Goal: Task Accomplishment & Management: Use online tool/utility

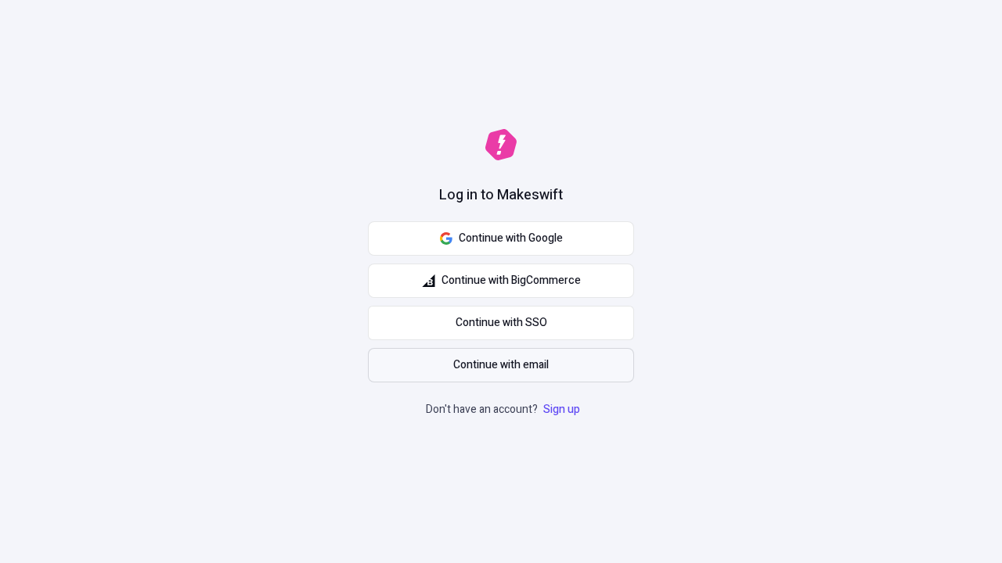
click at [501, 365] on span "Continue with email" at bounding box center [500, 365] width 95 height 17
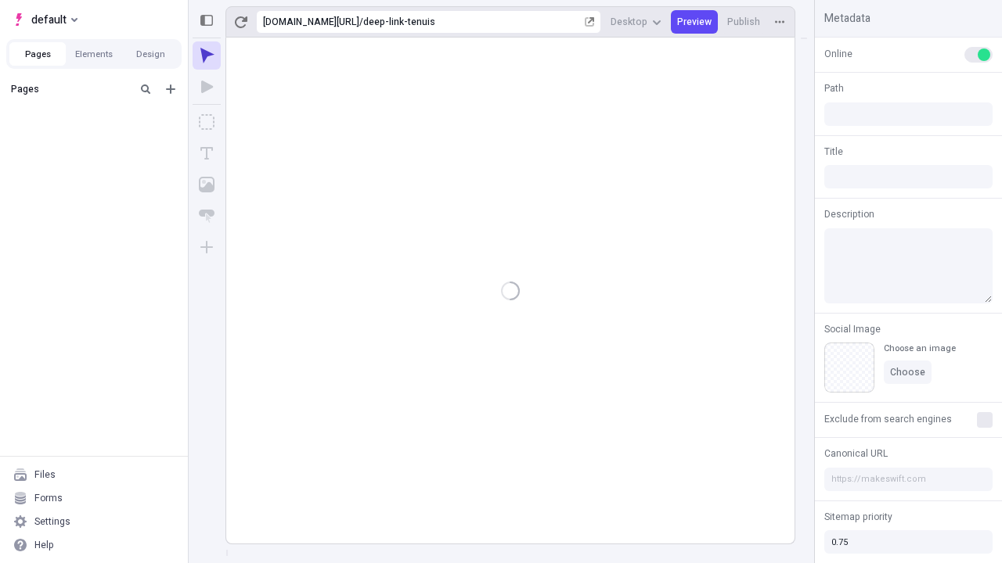
type input "/deep-link-tenuis"
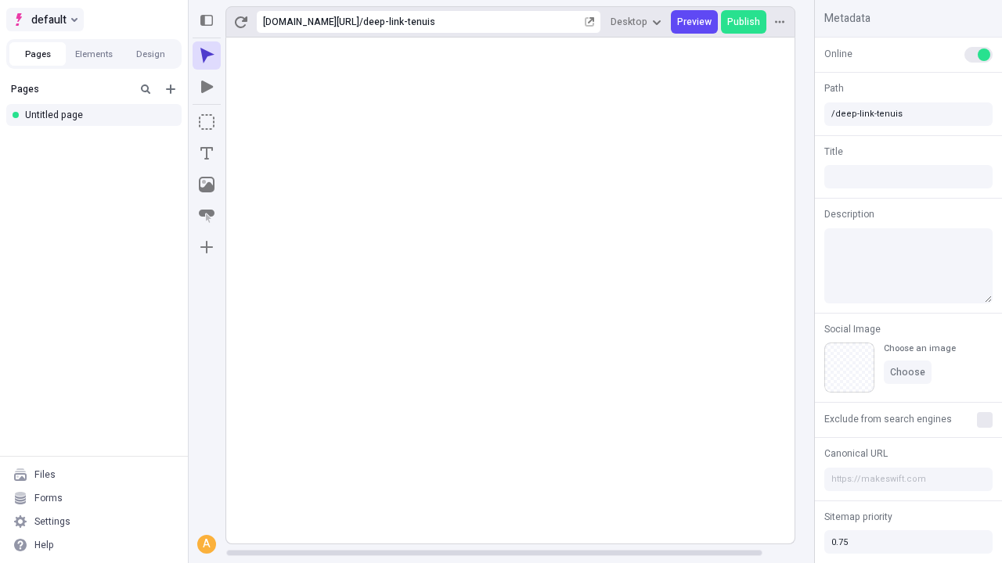
click at [44, 20] on span "default" at bounding box center [48, 19] width 35 height 19
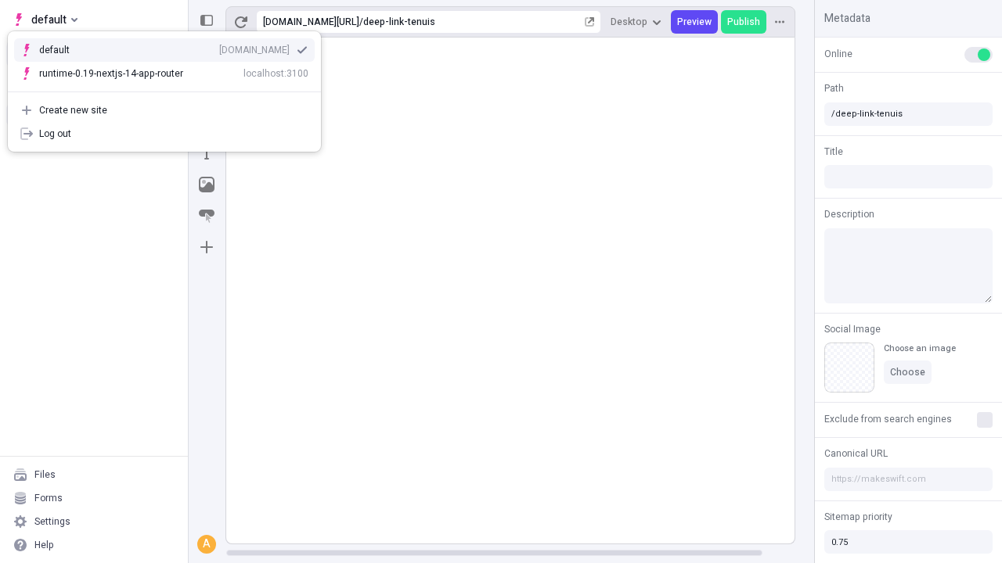
click at [164, 110] on div "Create new site" at bounding box center [173, 110] width 269 height 13
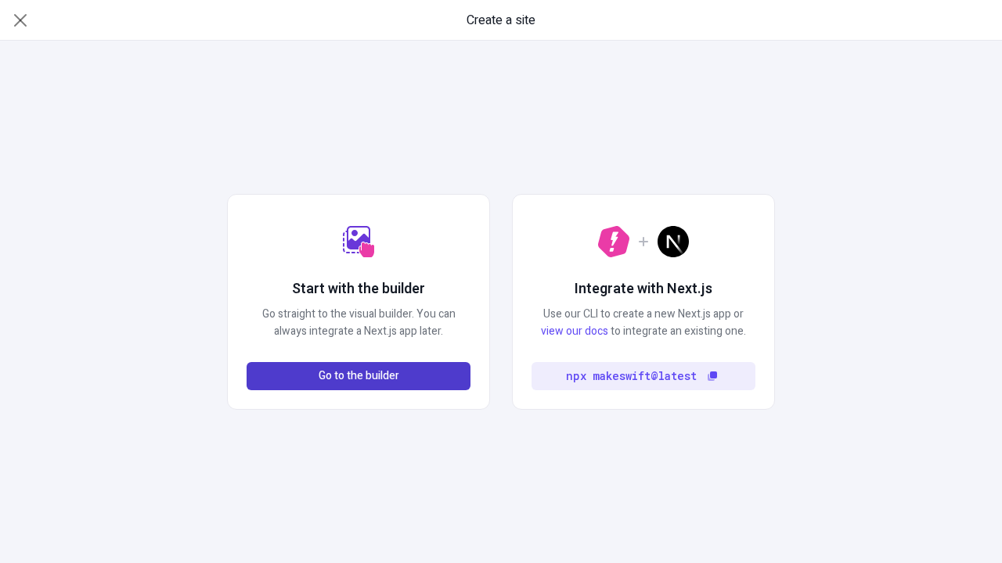
click at [358, 376] on span "Go to the builder" at bounding box center [359, 376] width 81 height 17
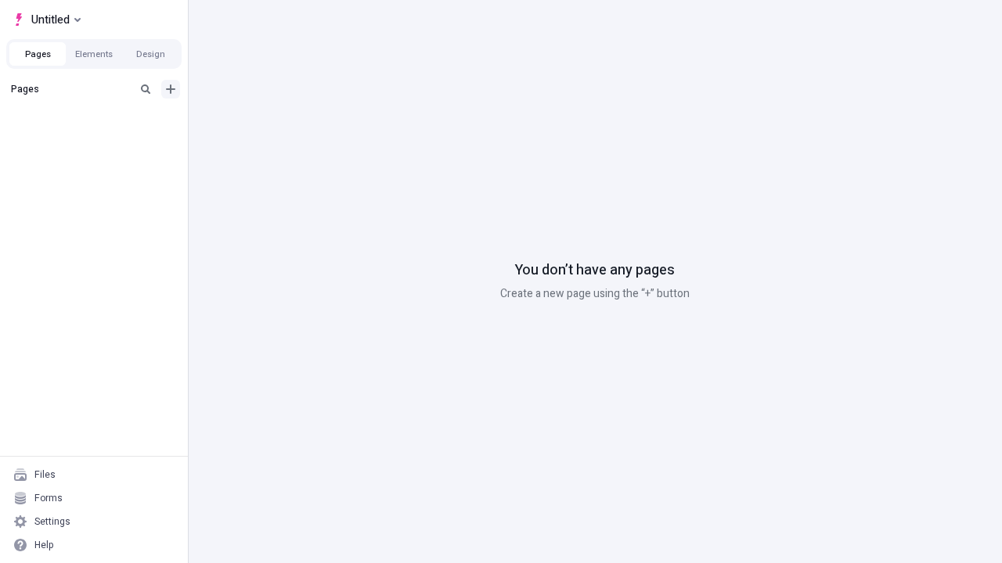
click at [171, 89] on icon "Add new" at bounding box center [170, 89] width 9 height 9
click at [99, 140] on div "Blank page" at bounding box center [98, 142] width 150 height 23
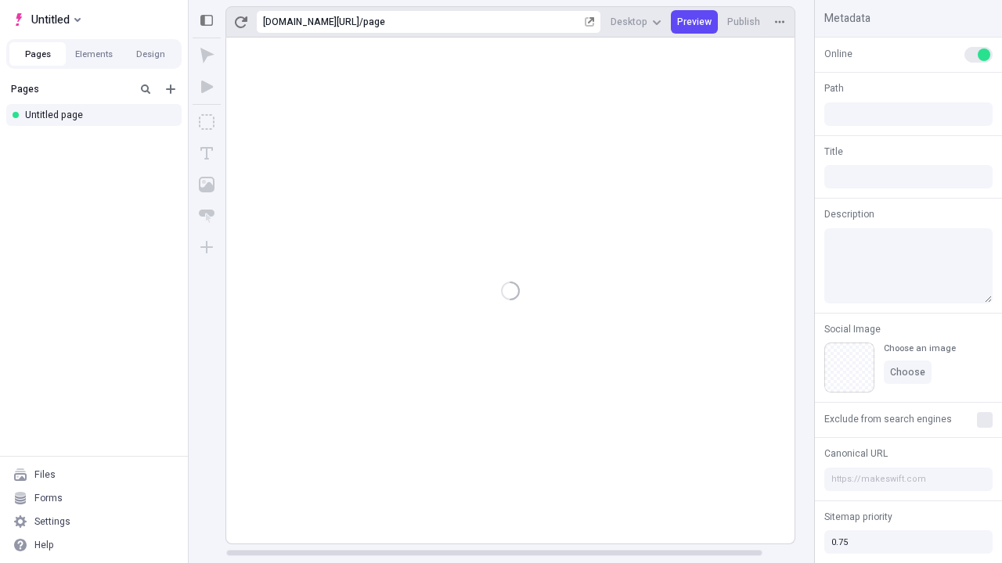
type input "/page"
click at [207, 122] on icon "Box" at bounding box center [207, 122] width 16 height 16
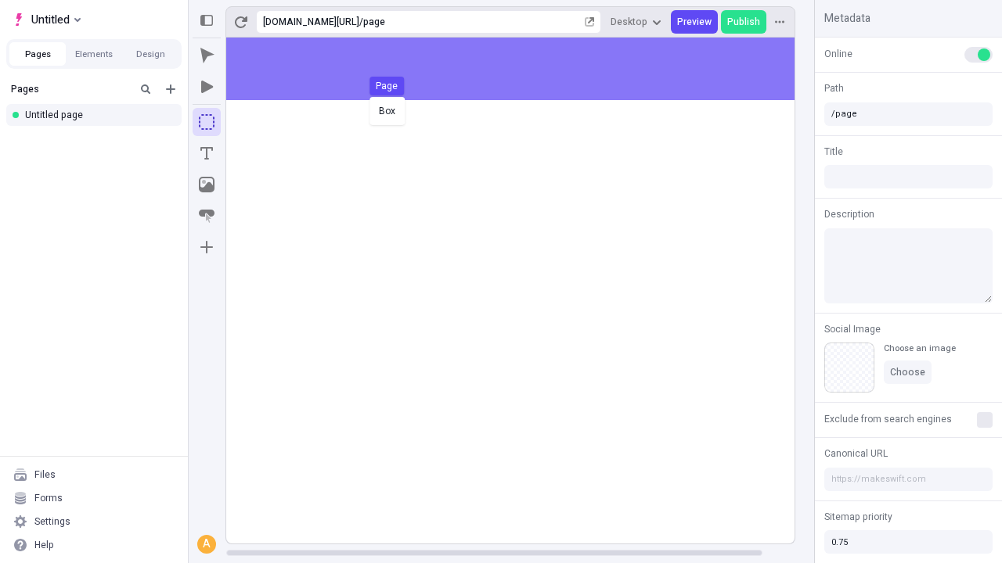
click at [526, 69] on div "Box Page" at bounding box center [501, 281] width 1002 height 563
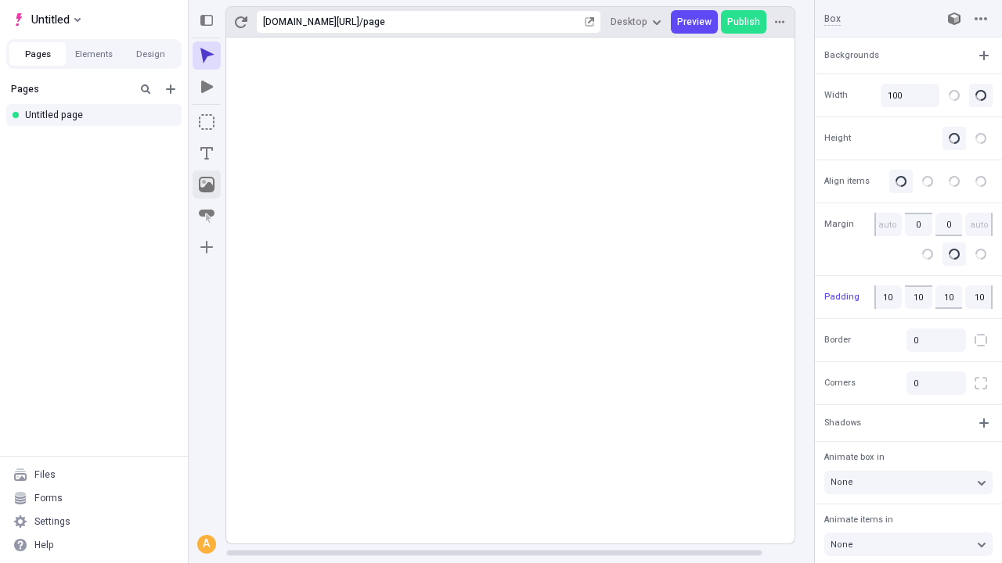
click at [207, 185] on icon "Image" at bounding box center [207, 185] width 16 height 16
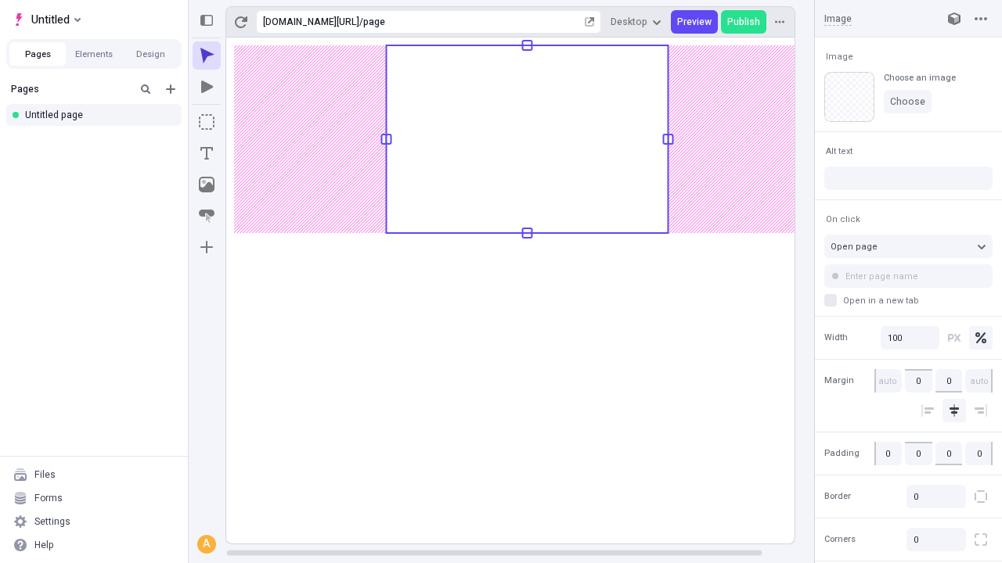
click at [207, 153] on icon "Text" at bounding box center [206, 153] width 13 height 13
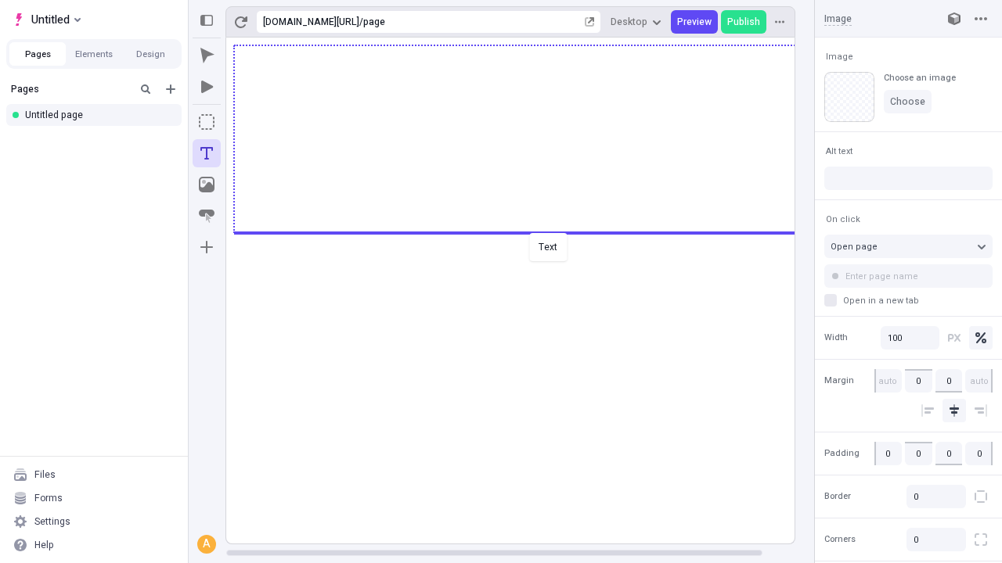
click at [526, 232] on div "Text" at bounding box center [501, 281] width 1002 height 563
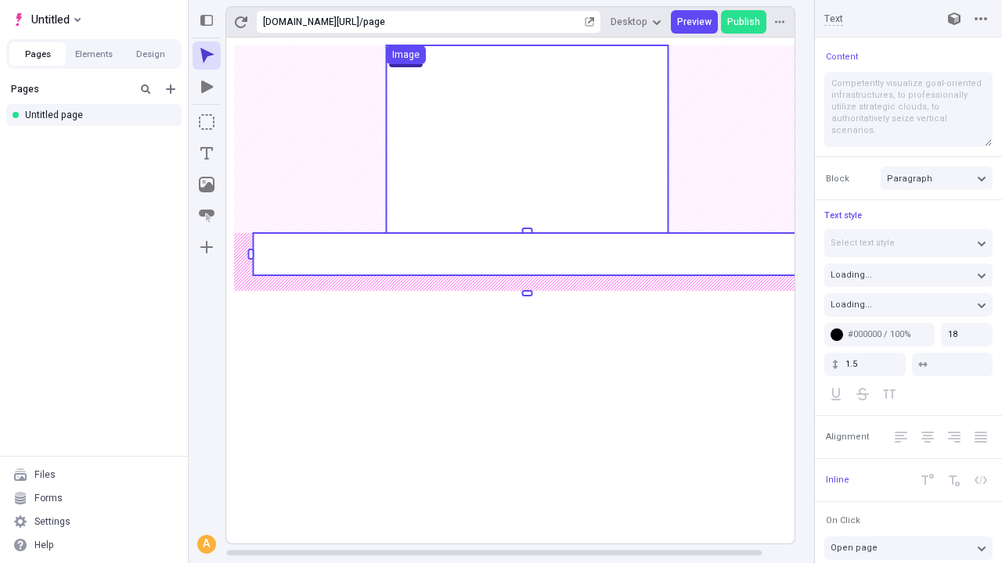
click at [526, 254] on rect at bounding box center [527, 254] width 548 height 42
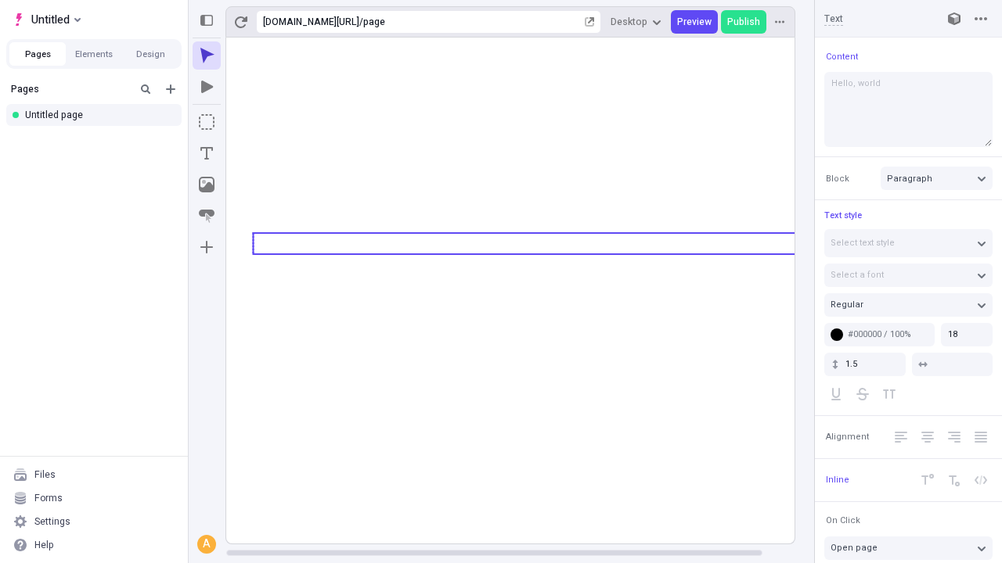
type textarea "Hello, world!"
click at [207, 185] on icon "Image" at bounding box center [207, 185] width 16 height 16
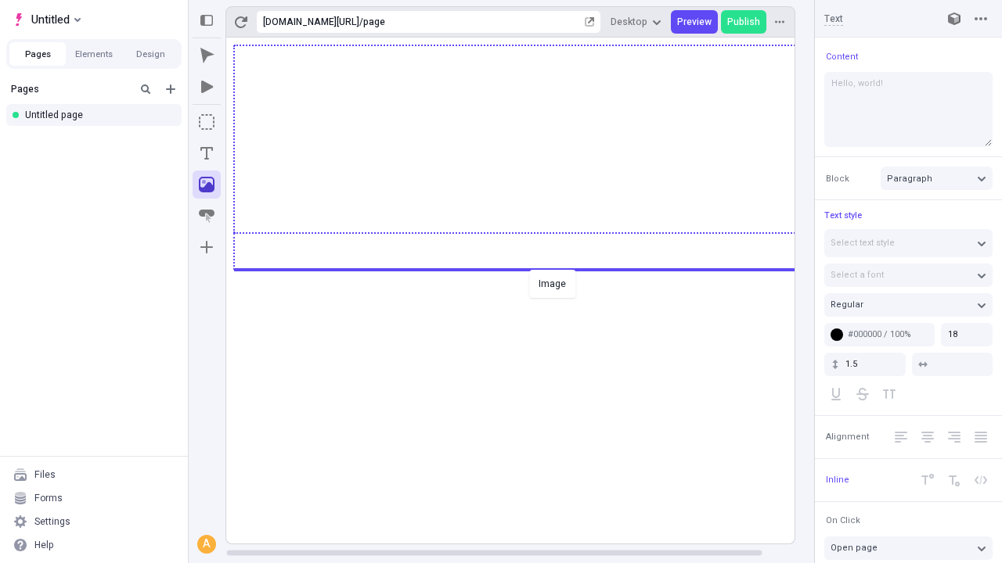
click at [526, 268] on div "Image" at bounding box center [501, 281] width 1002 height 563
